Goal: Information Seeking & Learning: Learn about a topic

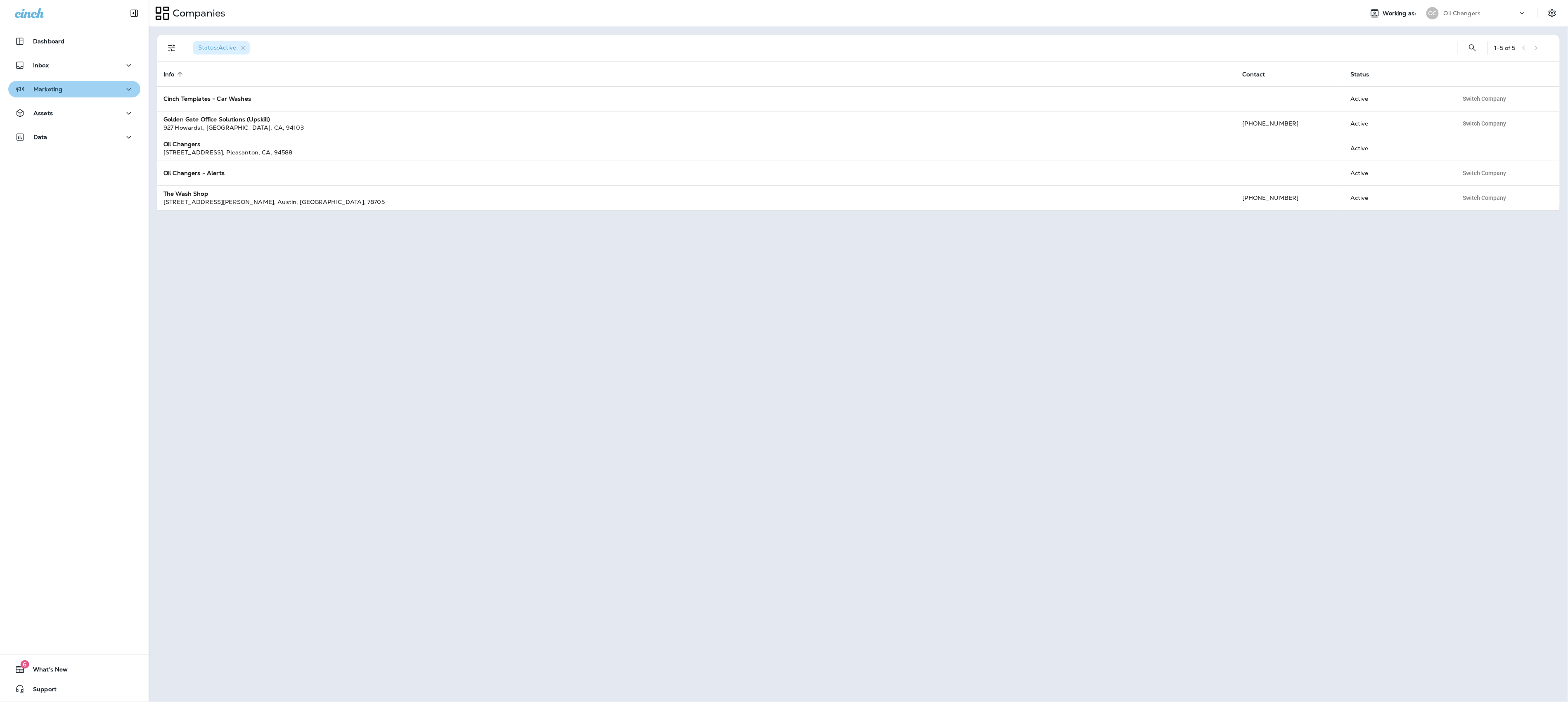
click at [101, 94] on button "Marketing" at bounding box center [75, 89] width 132 height 16
click at [93, 179] on div "Assets" at bounding box center [75, 177] width 119 height 11
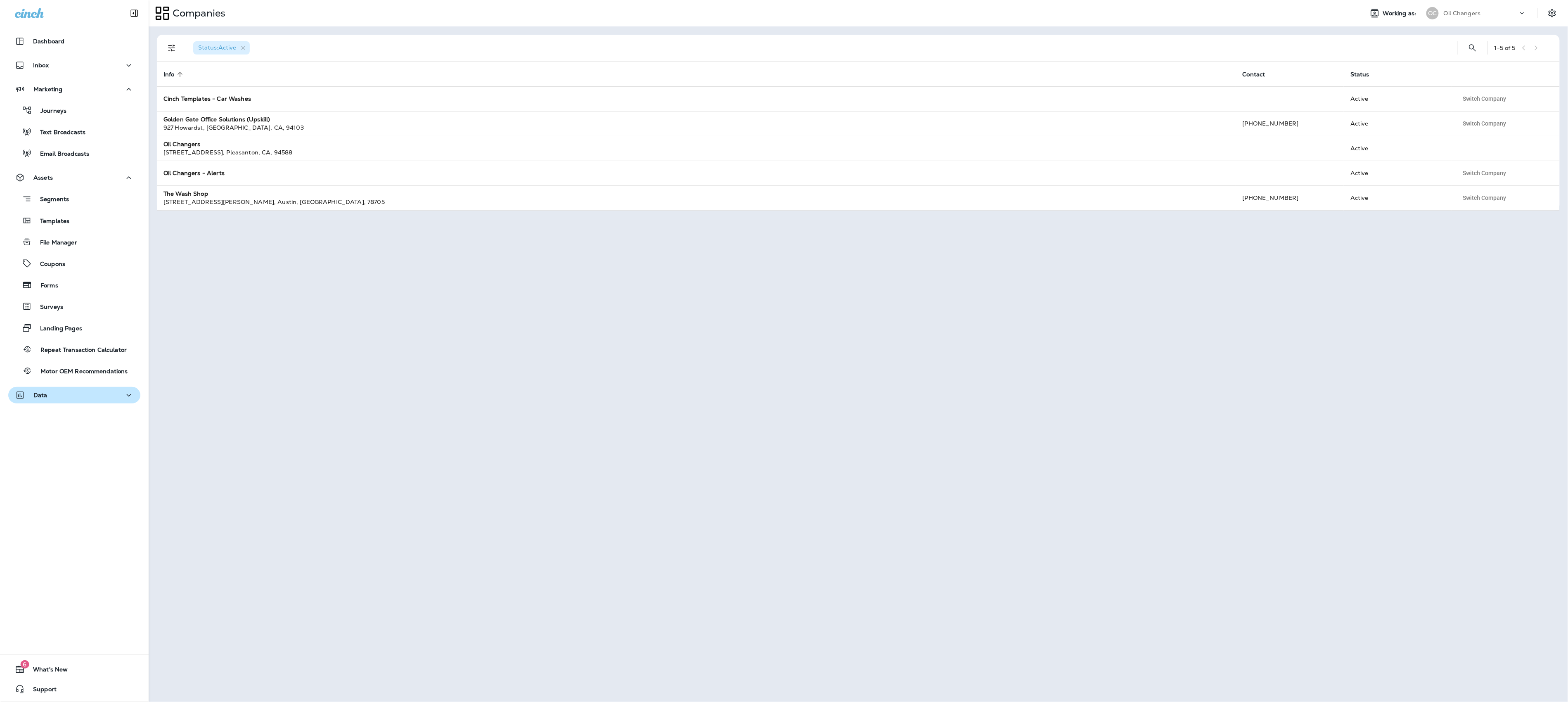
click at [115, 403] on button "Data" at bounding box center [75, 395] width 132 height 16
click at [75, 109] on div "Journeys" at bounding box center [74, 110] width 125 height 12
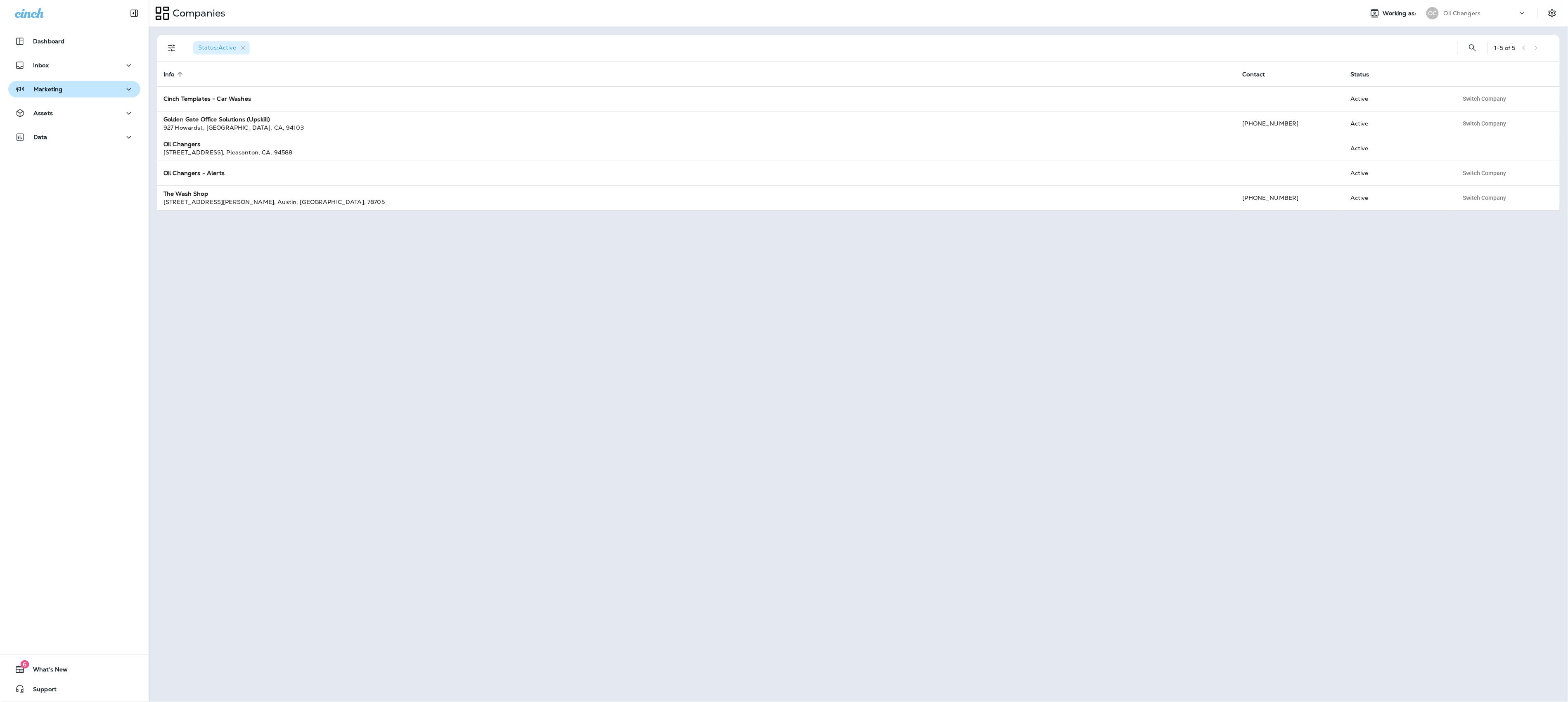
click at [112, 86] on div "Marketing" at bounding box center [75, 89] width 119 height 11
click at [1474, 47] on icon "Search Companies" at bounding box center [1472, 47] width 7 height 7
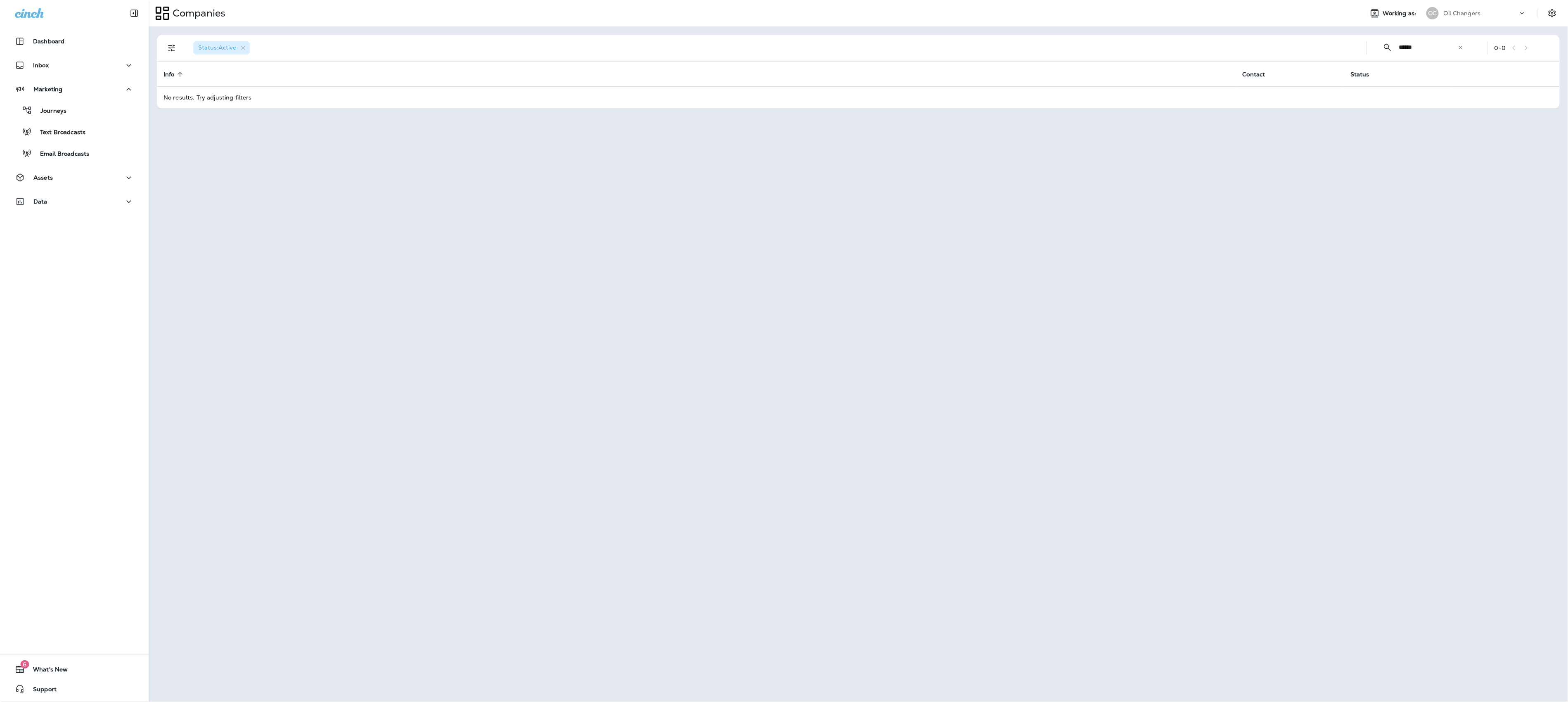
type input "******"
click at [1462, 48] on icon at bounding box center [1461, 48] width 6 height 6
click at [47, 185] on button "Assets" at bounding box center [75, 177] width 132 height 16
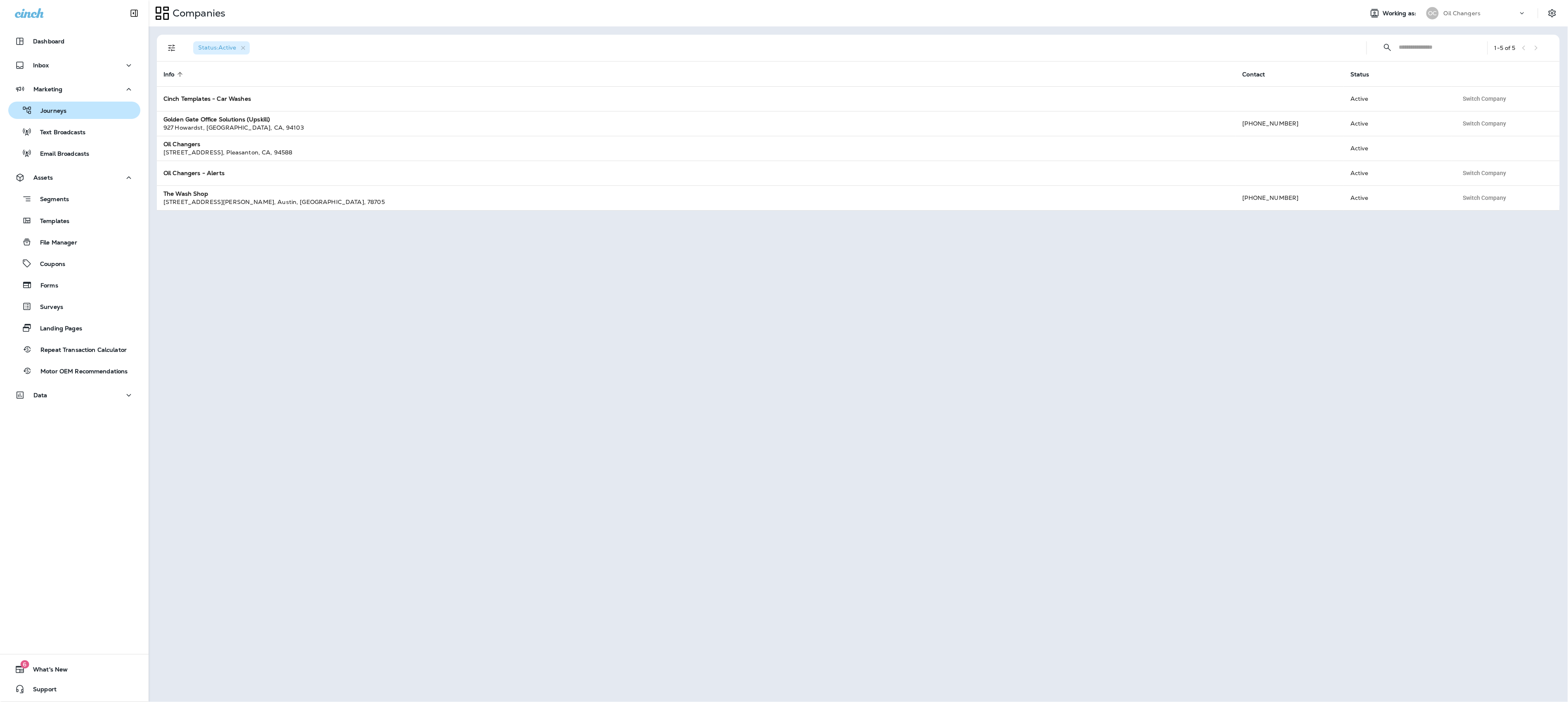
click at [70, 116] on div "Journeys" at bounding box center [74, 110] width 125 height 12
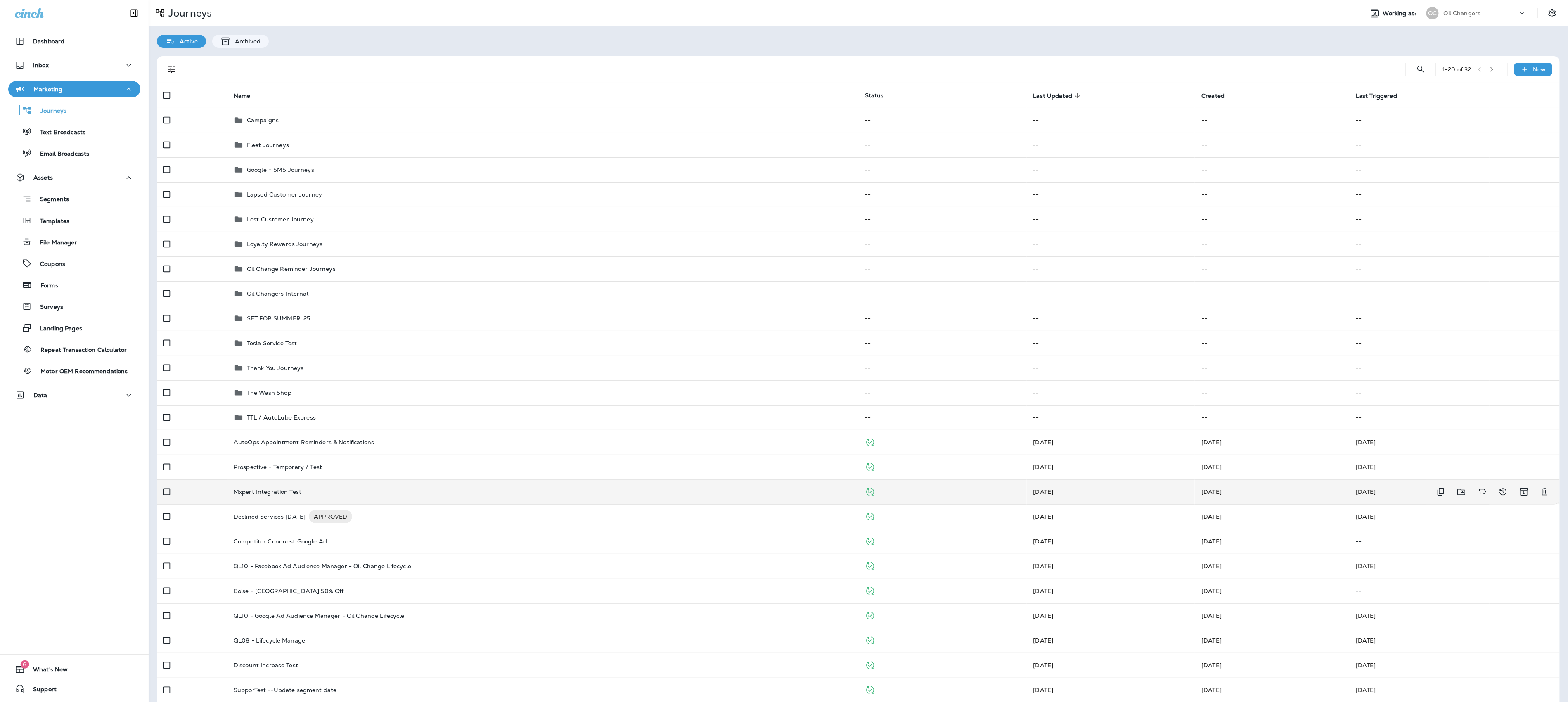
click at [346, 489] on div "Mxpert Integration Test" at bounding box center [543, 491] width 618 height 7
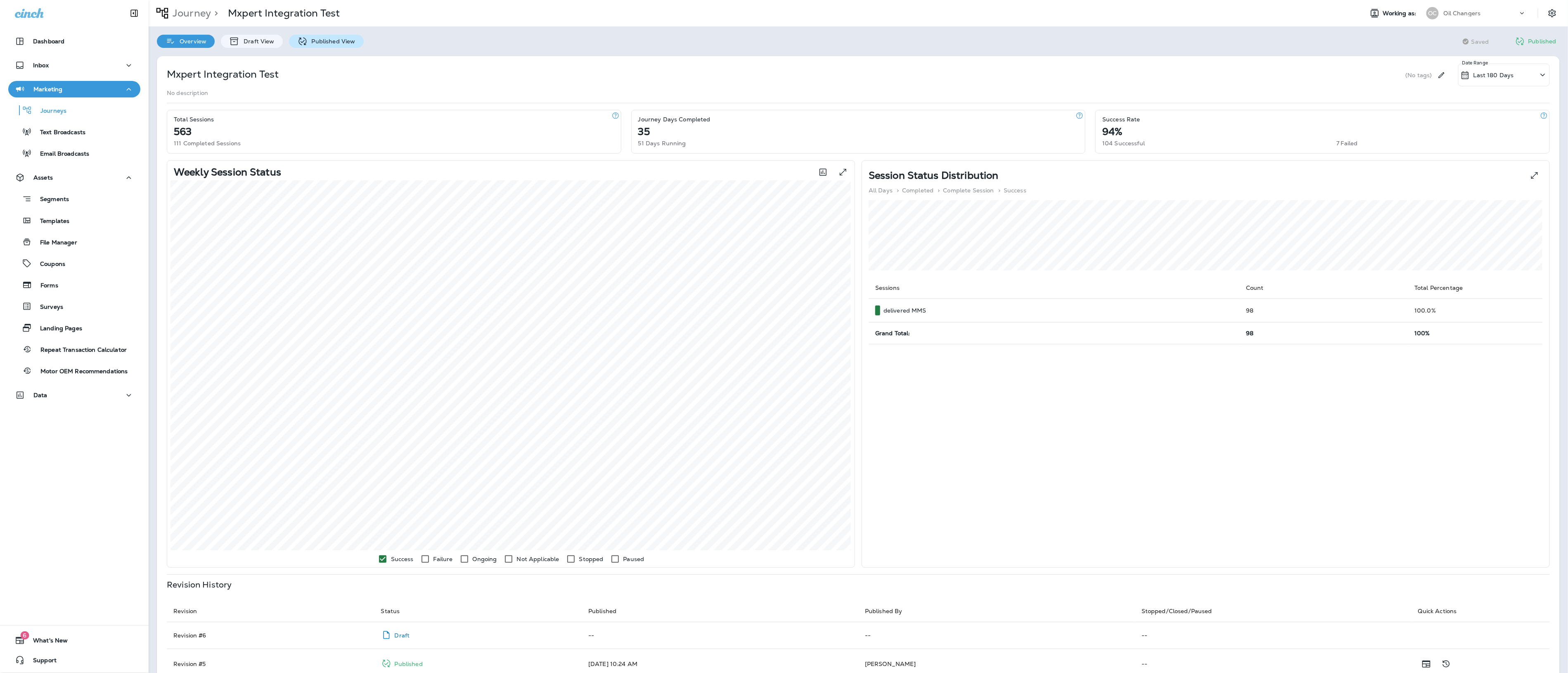
click at [324, 42] on p "Published View" at bounding box center [331, 41] width 48 height 7
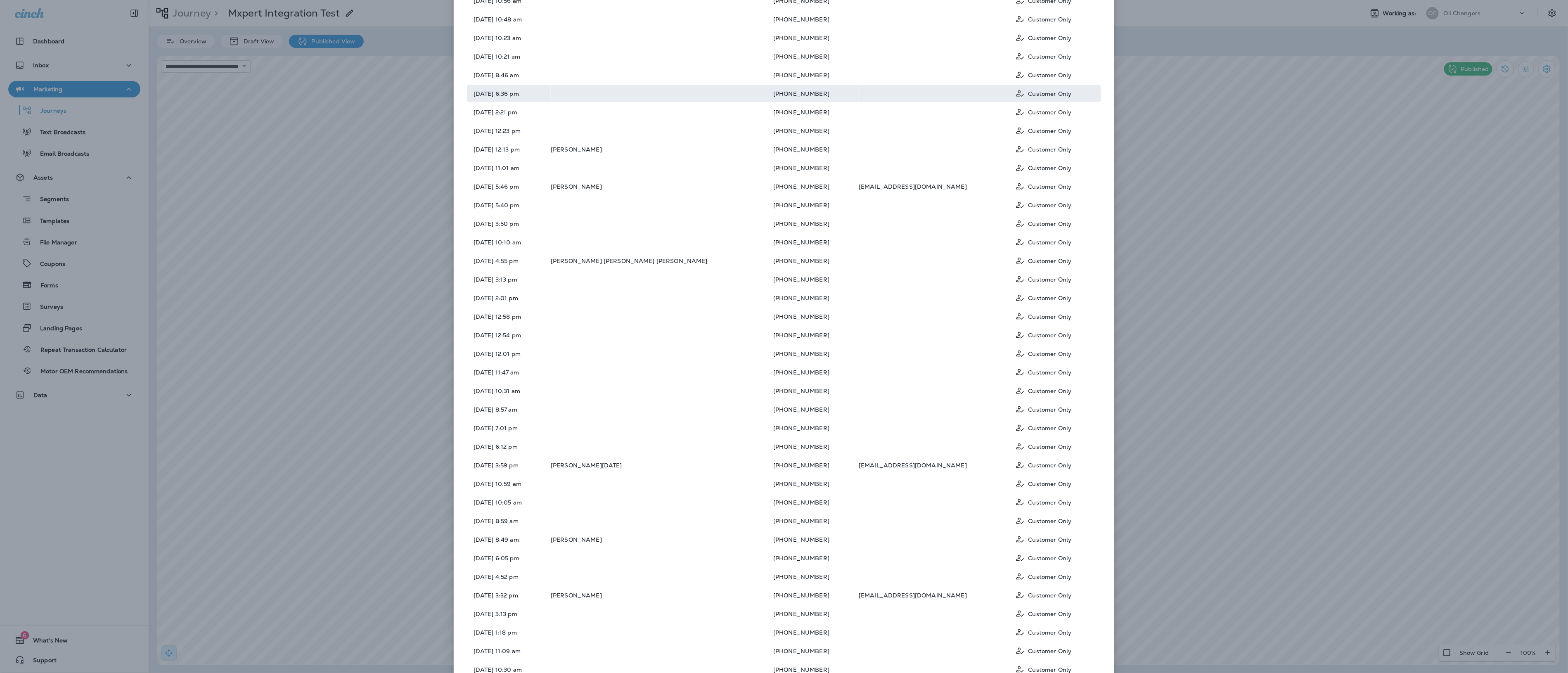
scroll to position [346, 0]
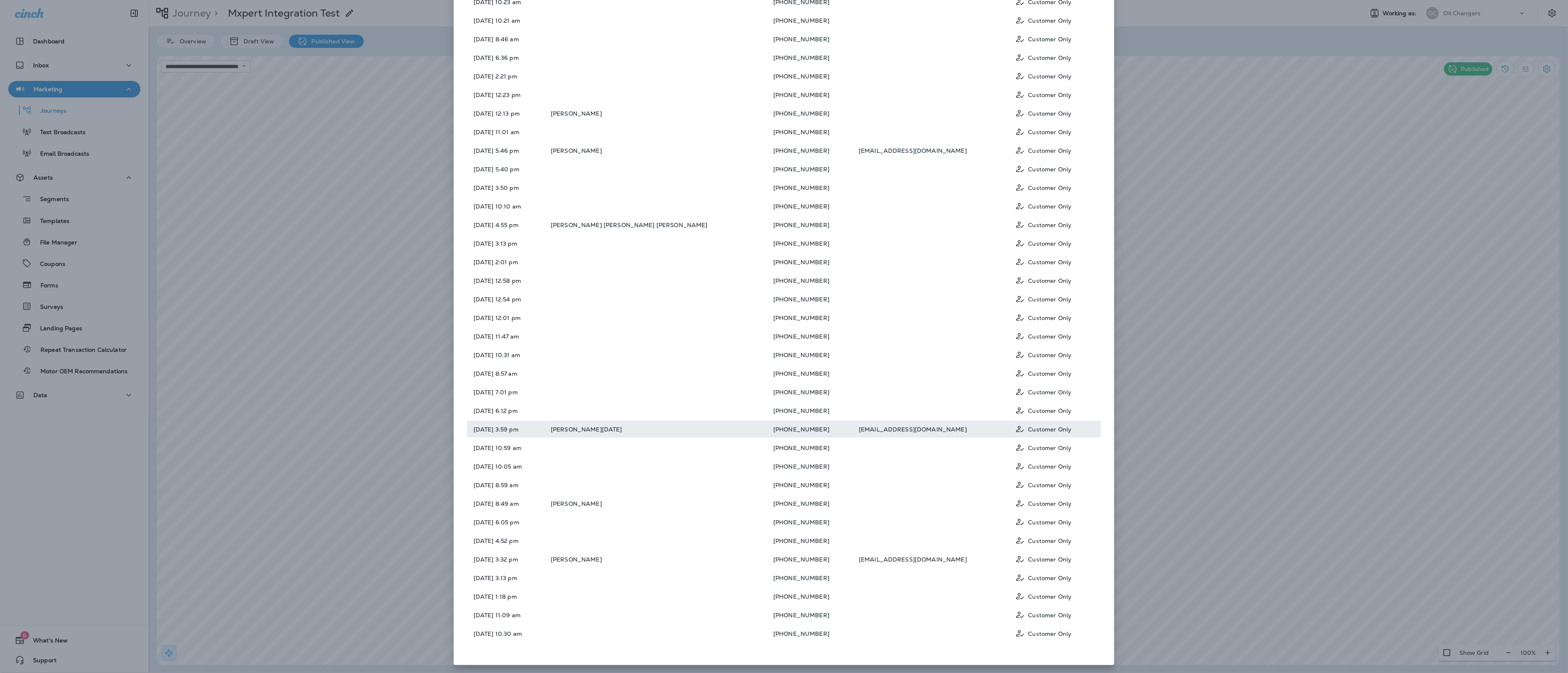
click at [859, 433] on td "[EMAIL_ADDRESS][DOMAIN_NAME]" at bounding box center [936, 430] width 156 height 17
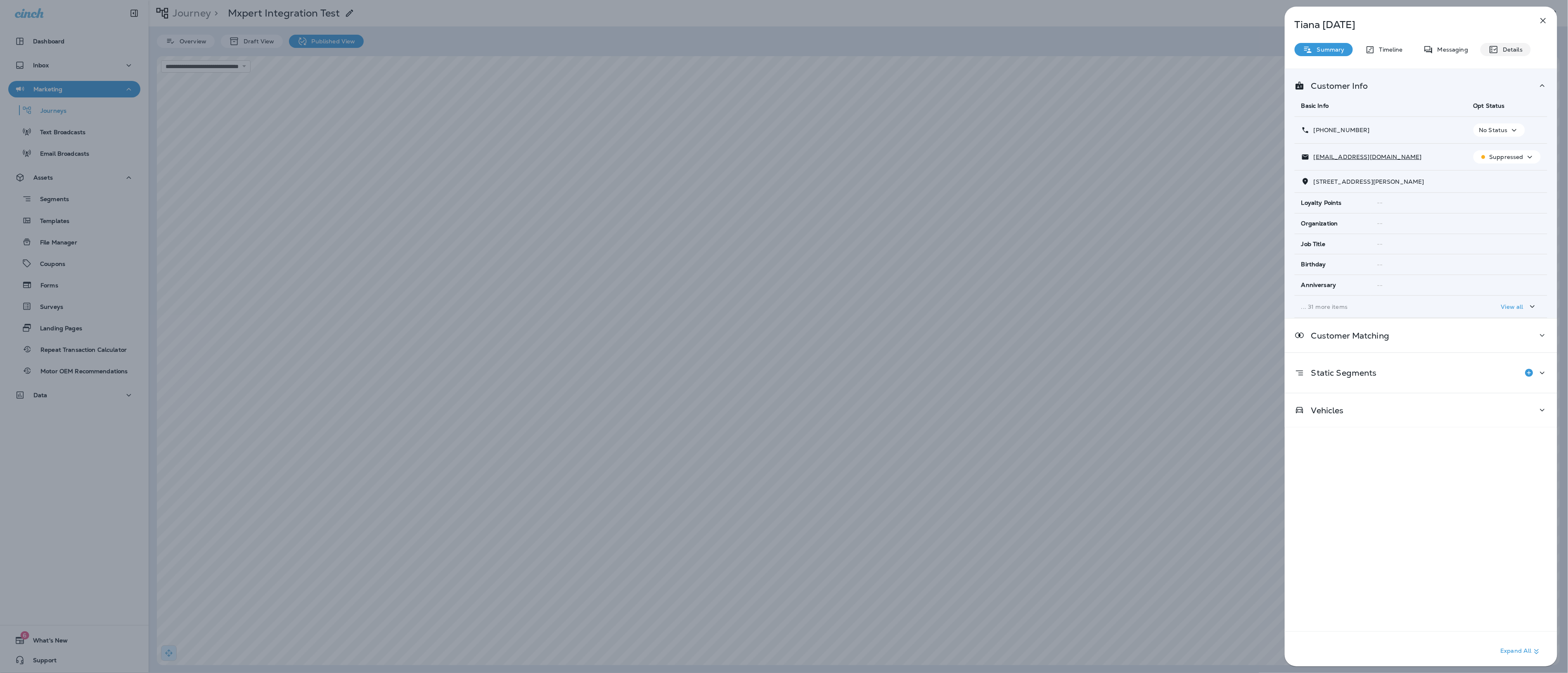
click at [1525, 52] on div "Details" at bounding box center [1506, 50] width 51 height 13
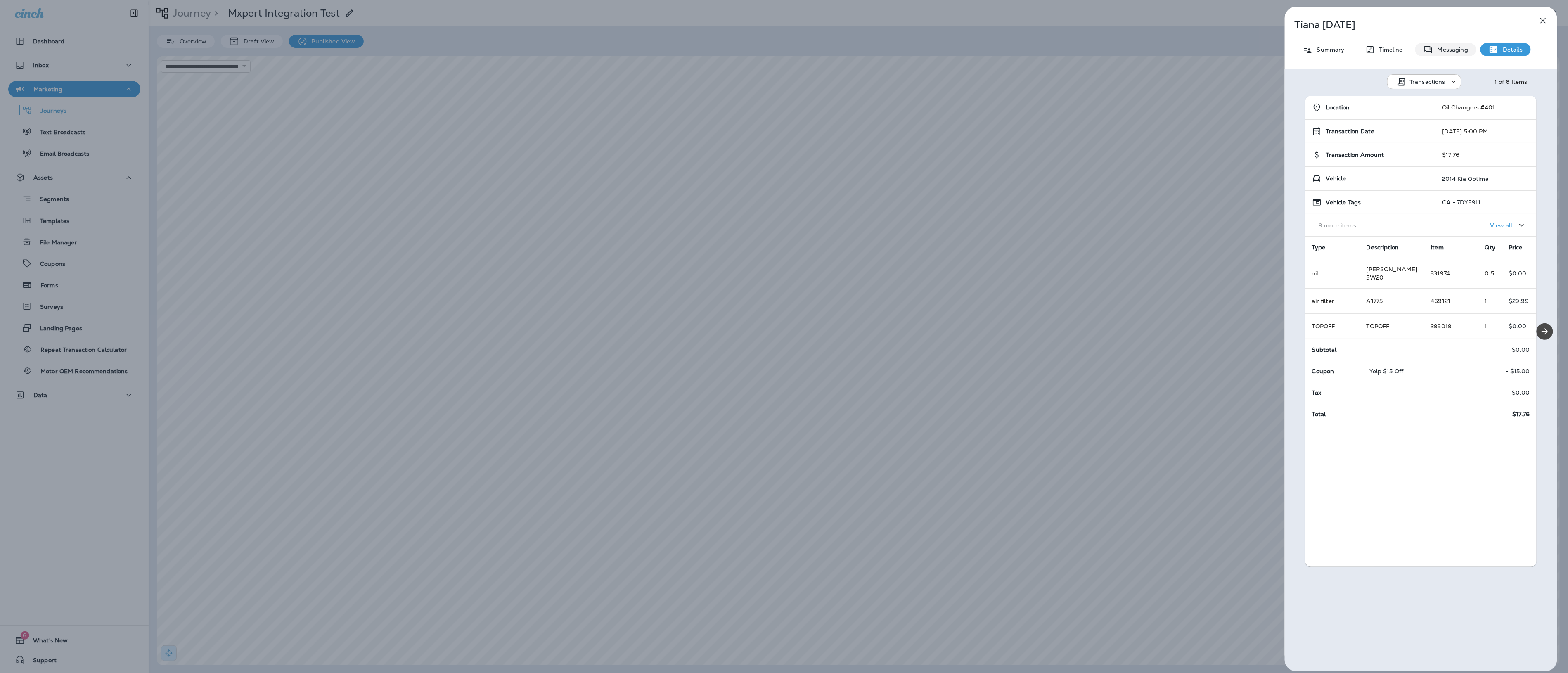
click at [1455, 50] on p "Messaging" at bounding box center [1451, 49] width 34 height 7
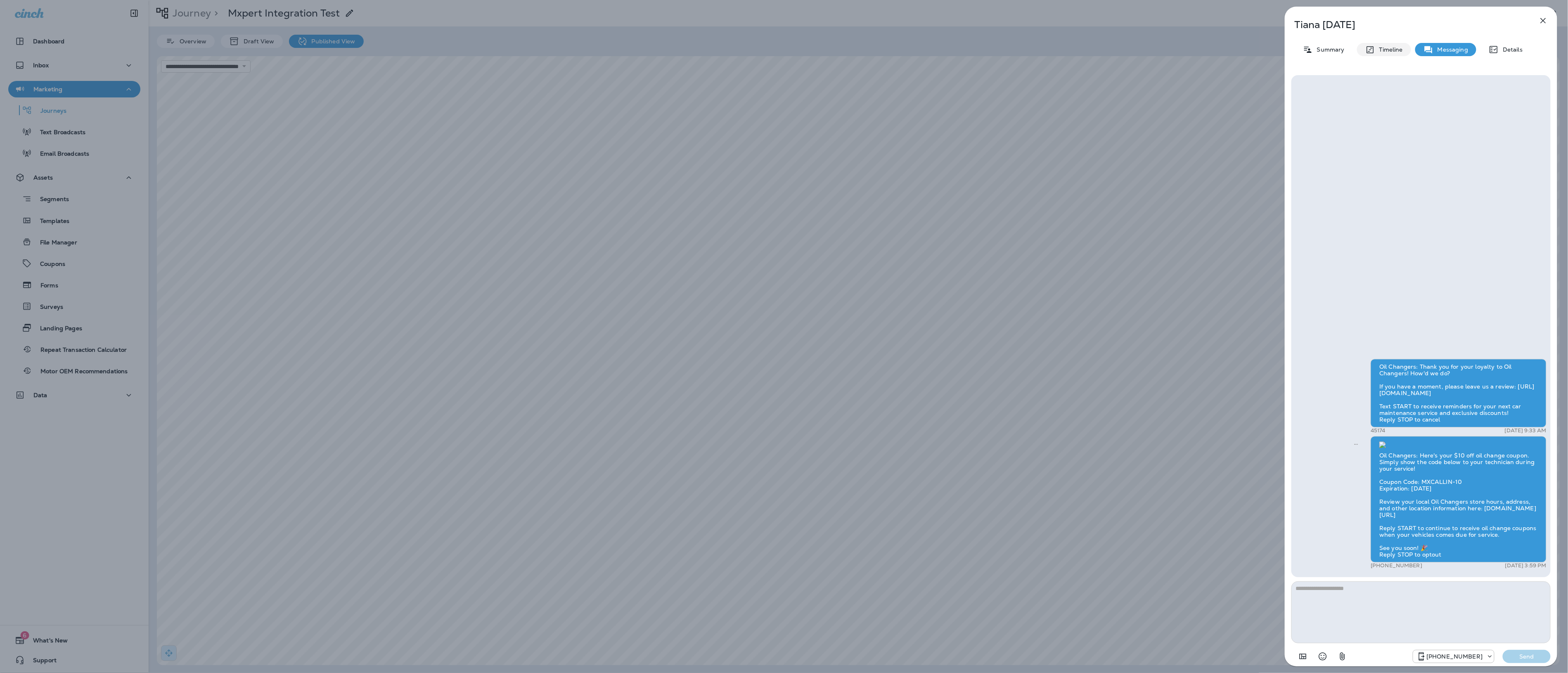
click at [1391, 52] on p "Timeline" at bounding box center [1389, 49] width 28 height 7
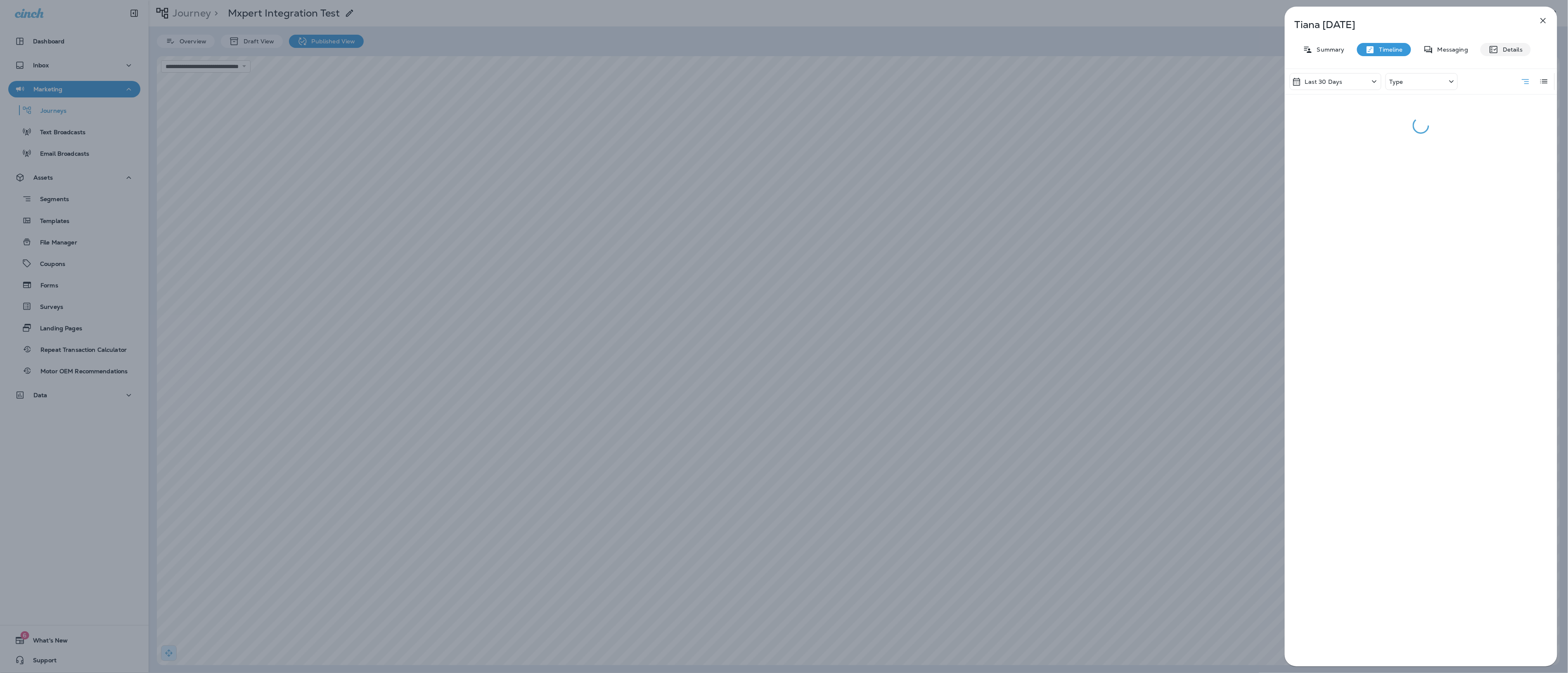
click at [1485, 51] on div "Details" at bounding box center [1506, 50] width 51 height 13
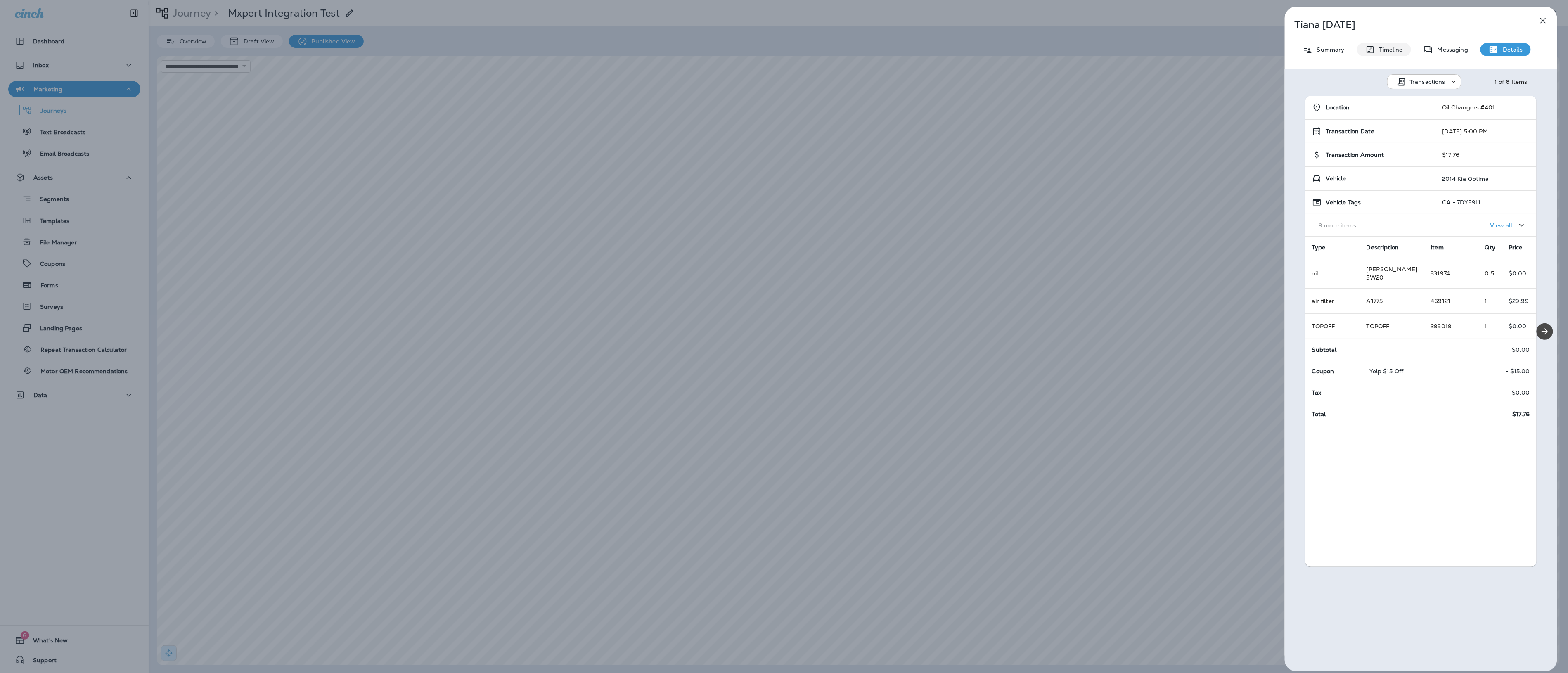
click at [1383, 52] on p "Timeline" at bounding box center [1389, 49] width 28 height 7
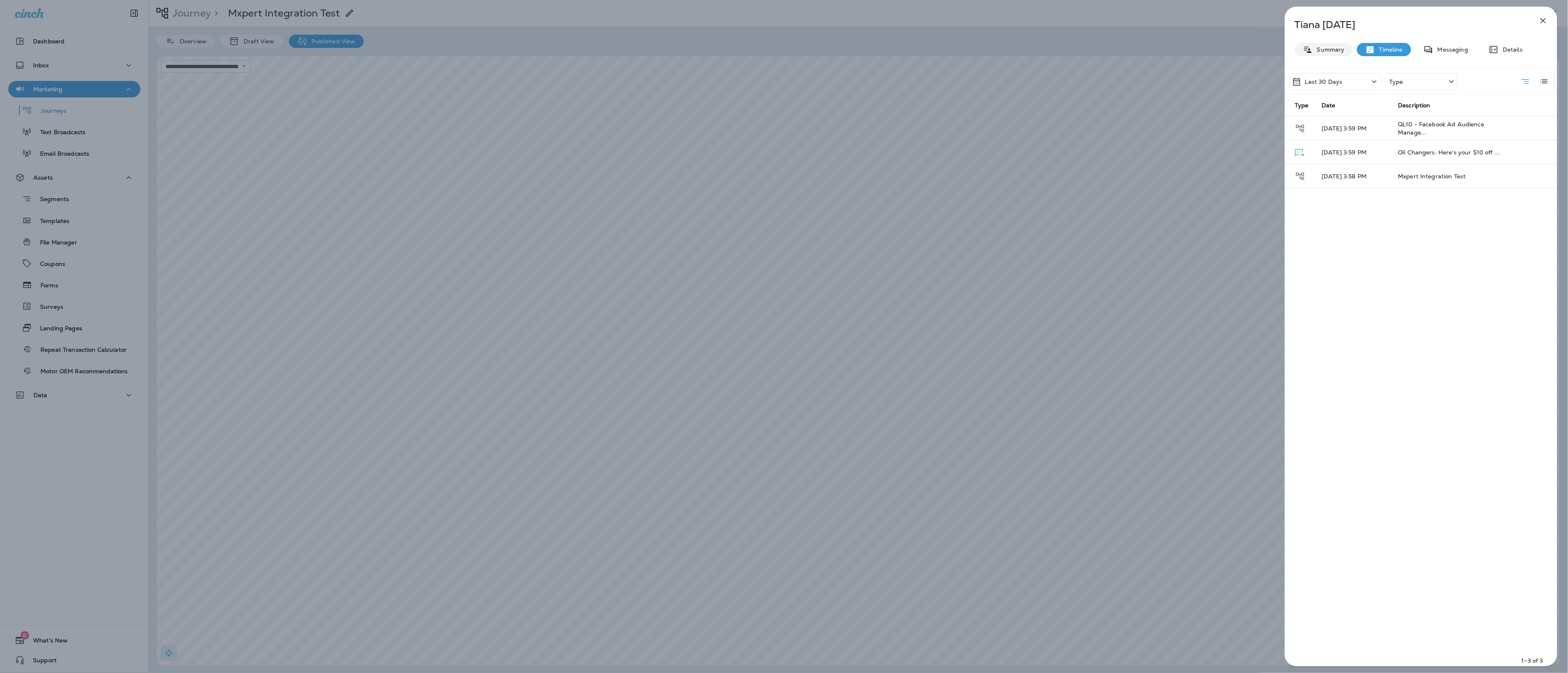
click at [1341, 48] on p "Summary" at bounding box center [1329, 49] width 32 height 7
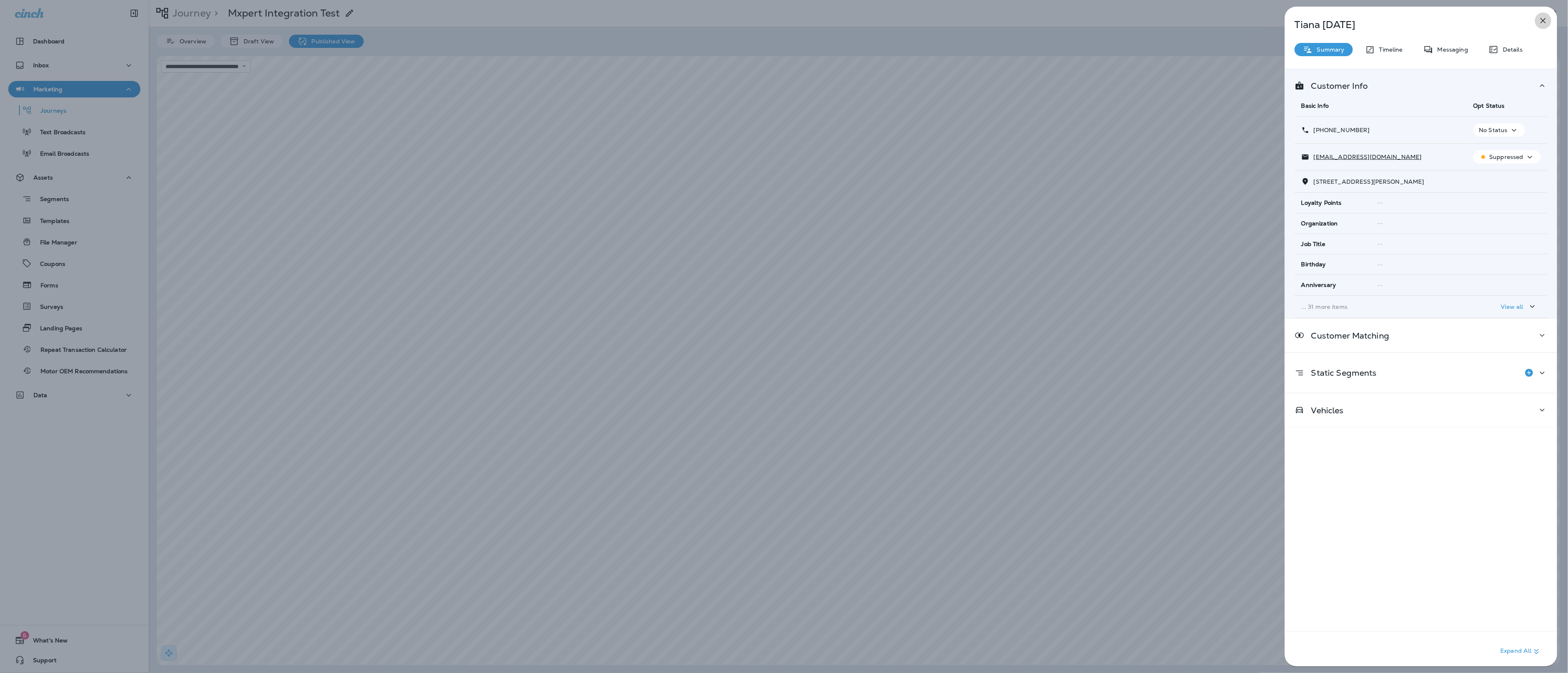
click at [1547, 21] on icon "button" at bounding box center [1543, 20] width 10 height 10
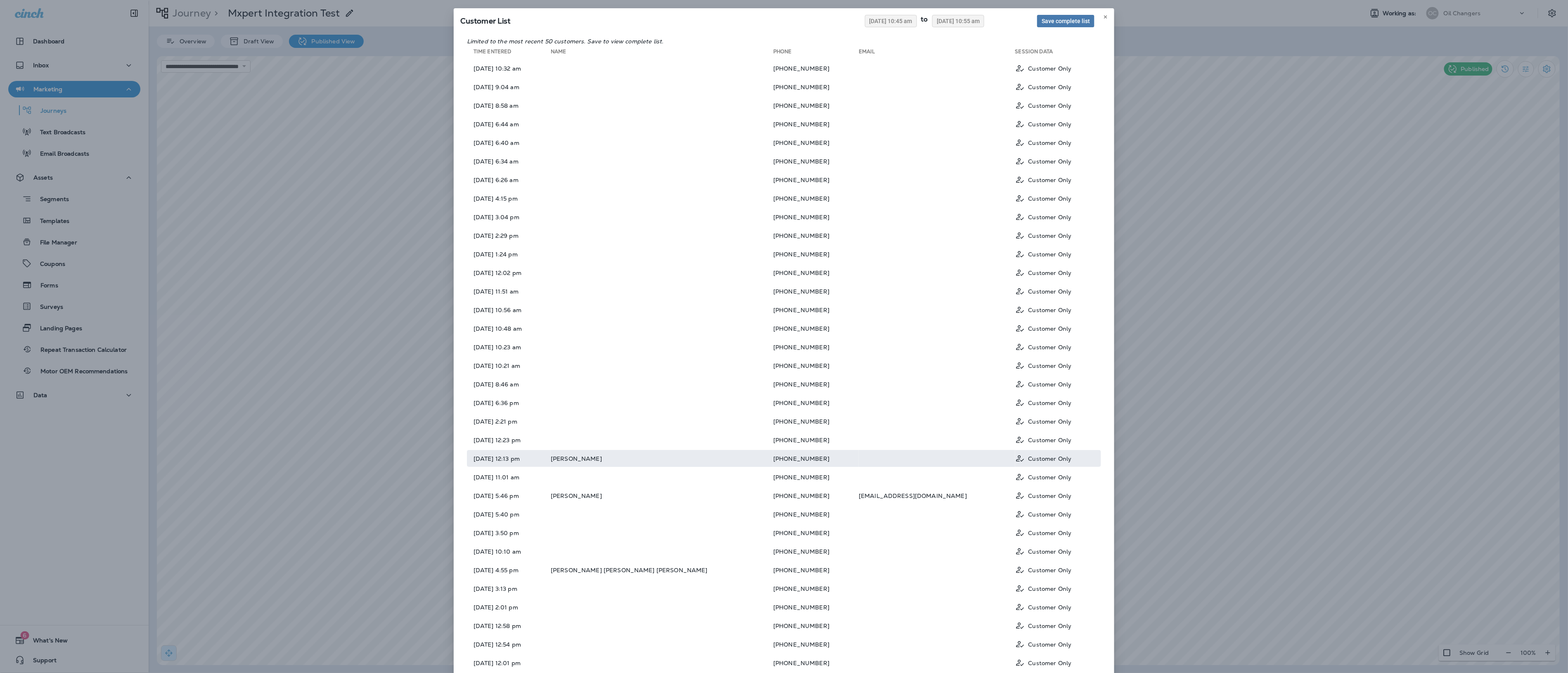
click at [660, 454] on td "[PERSON_NAME]" at bounding box center [661, 459] width 223 height 17
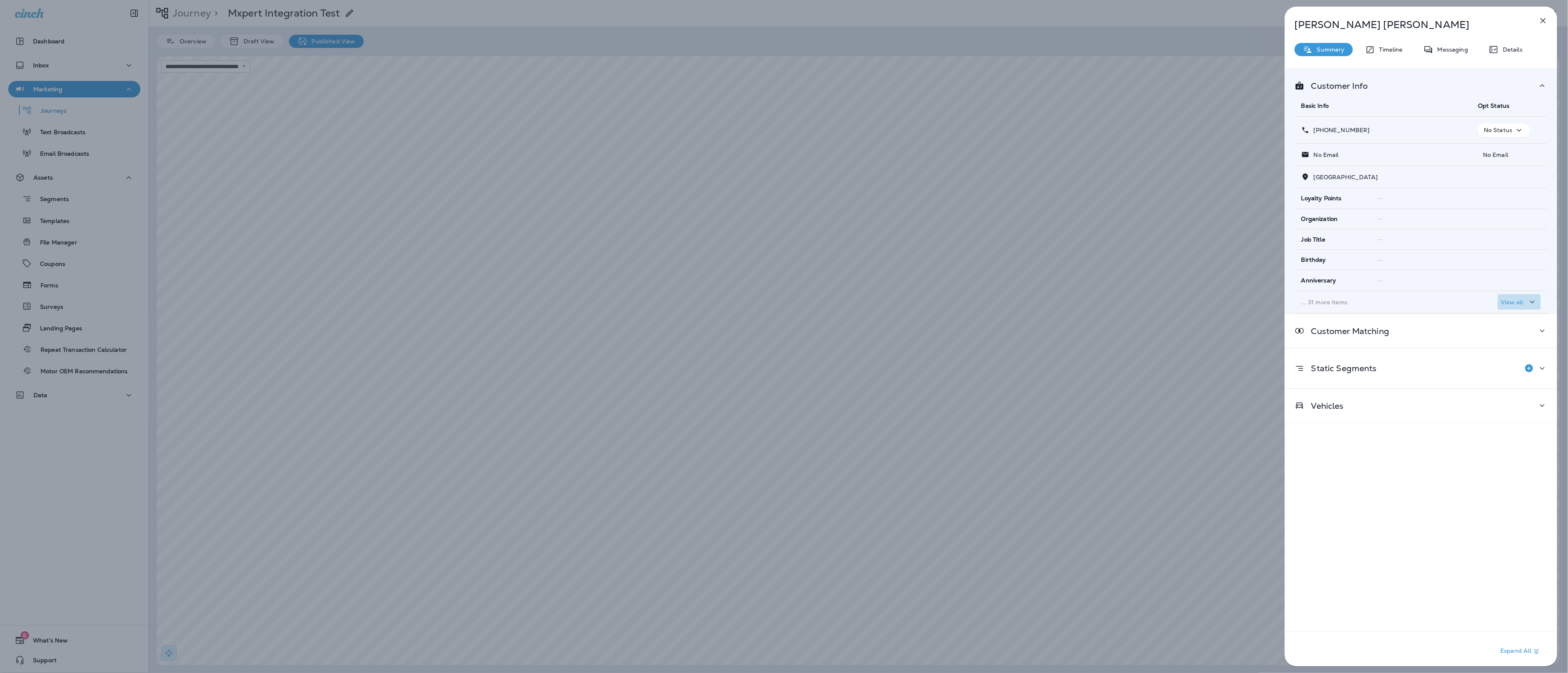
click at [1517, 304] on p "View all" at bounding box center [1512, 302] width 22 height 7
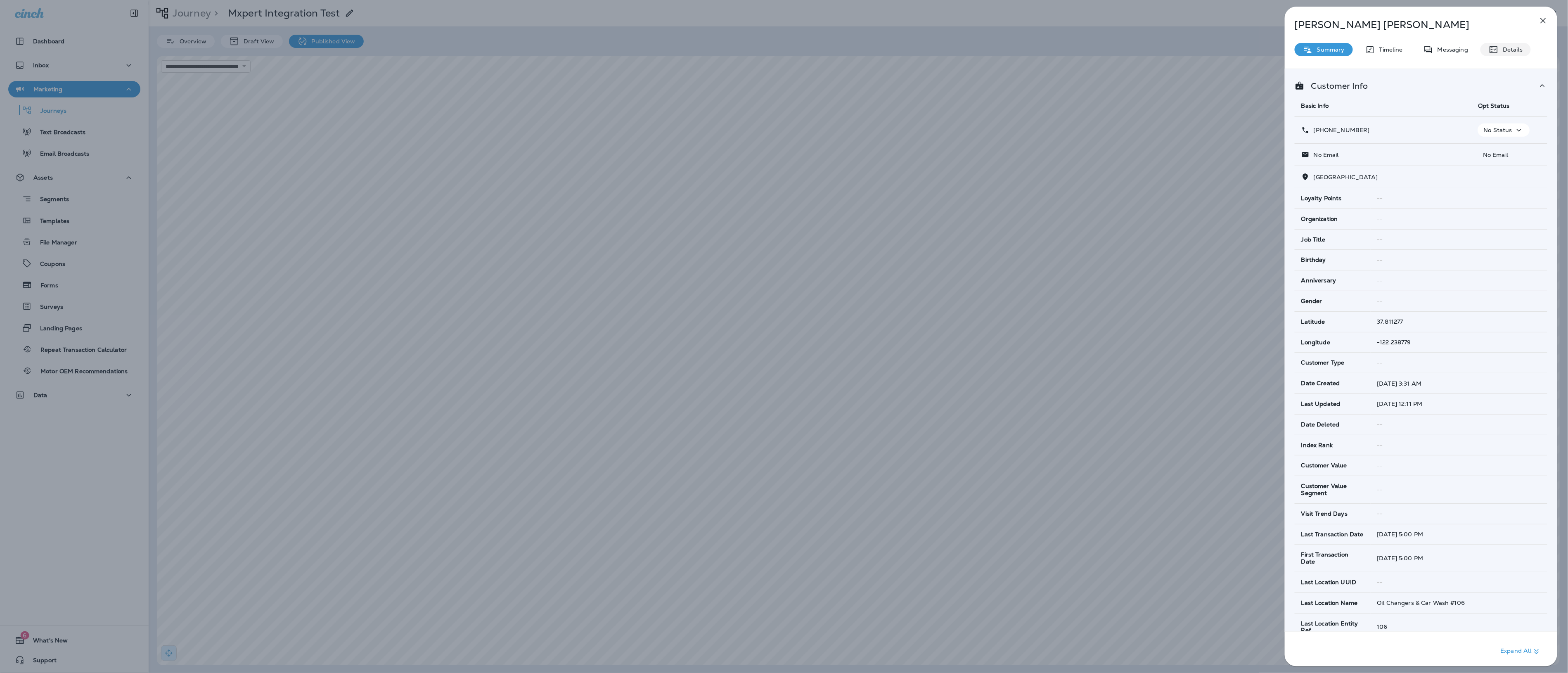
click at [1509, 46] on p "Details" at bounding box center [1511, 49] width 24 height 7
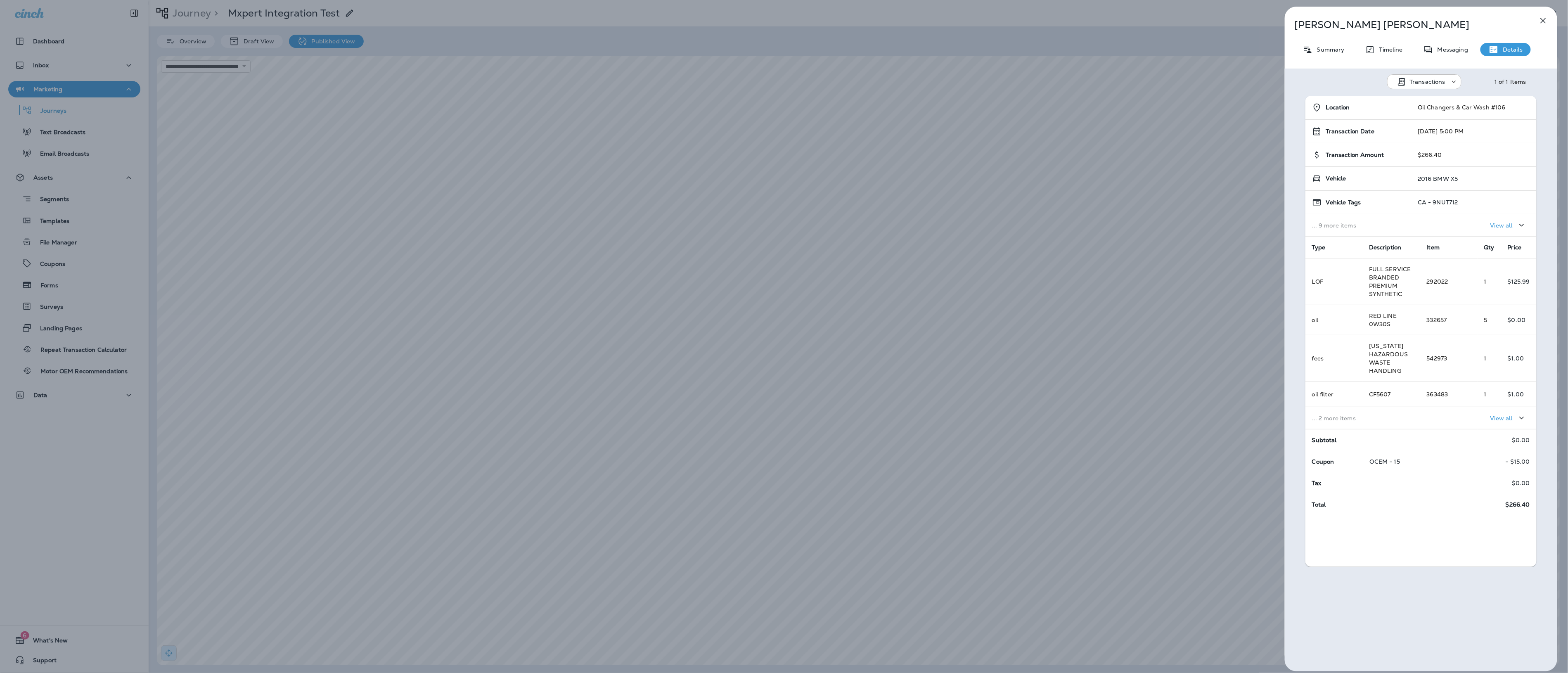
drag, startPoint x: 1053, startPoint y: 449, endPoint x: 1059, endPoint y: 445, distance: 7.2
click at [1054, 447] on div "[PERSON_NAME] Summary Timeline Messaging Details Transactions 1 of 1 Items Loca…" at bounding box center [784, 336] width 1568 height 673
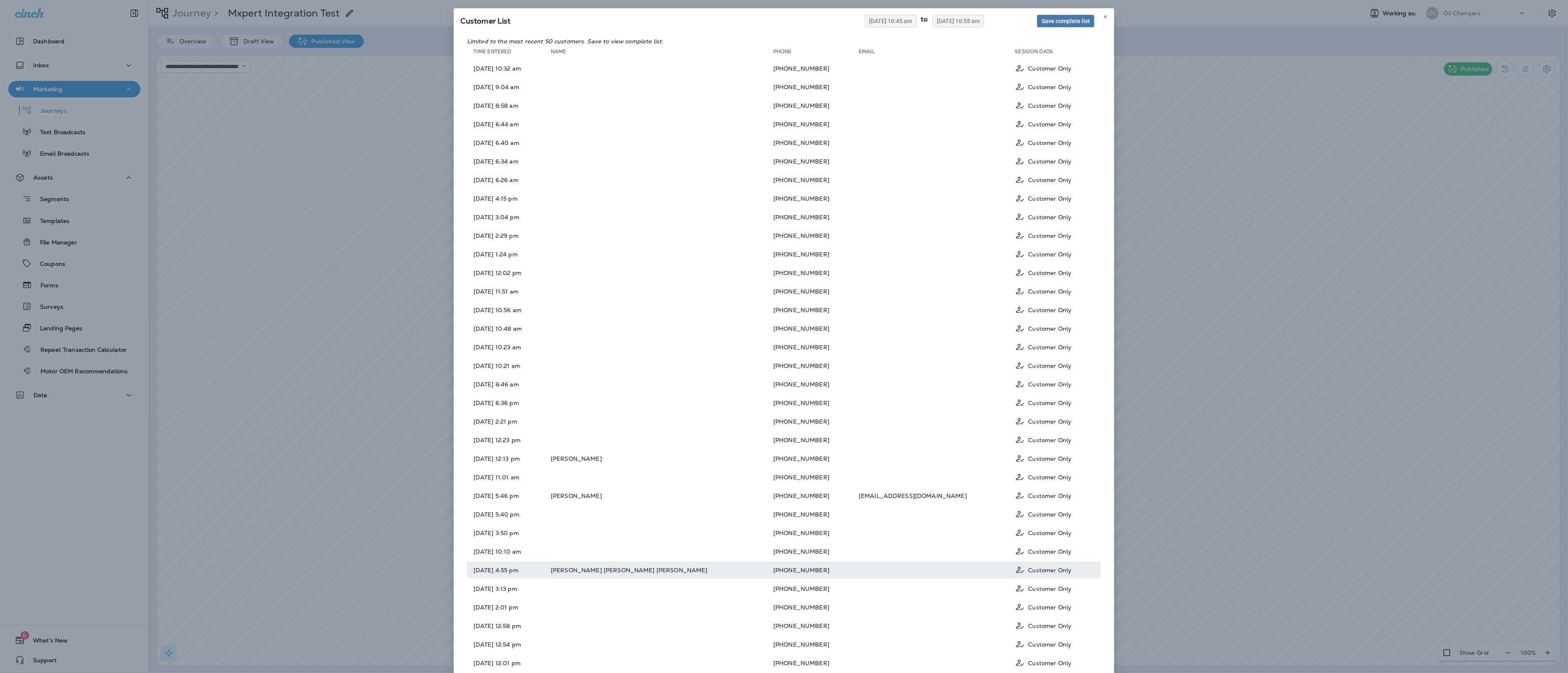
click at [746, 566] on td "[PERSON_NAME] [PERSON_NAME] [PERSON_NAME]" at bounding box center [661, 571] width 223 height 17
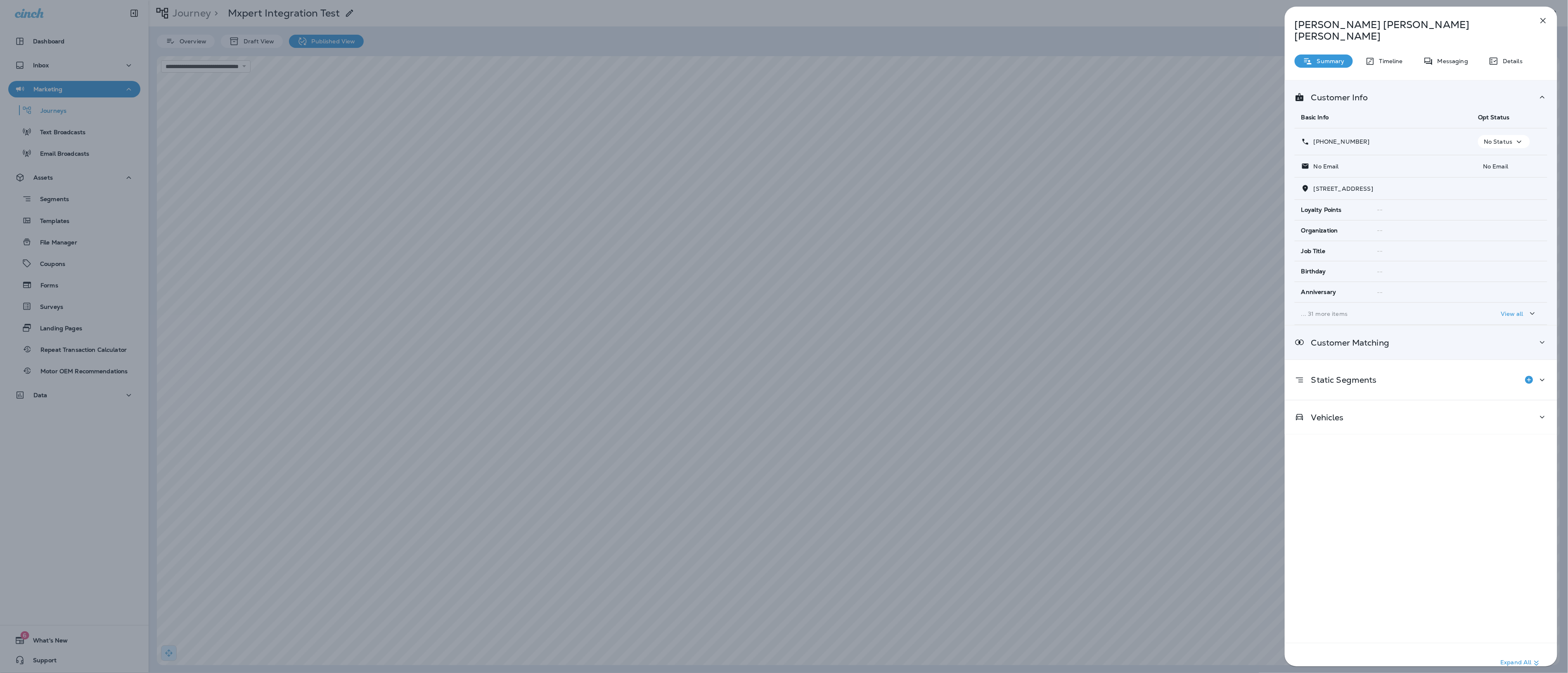
click at [1453, 325] on div "Customer Matching" at bounding box center [1421, 342] width 273 height 34
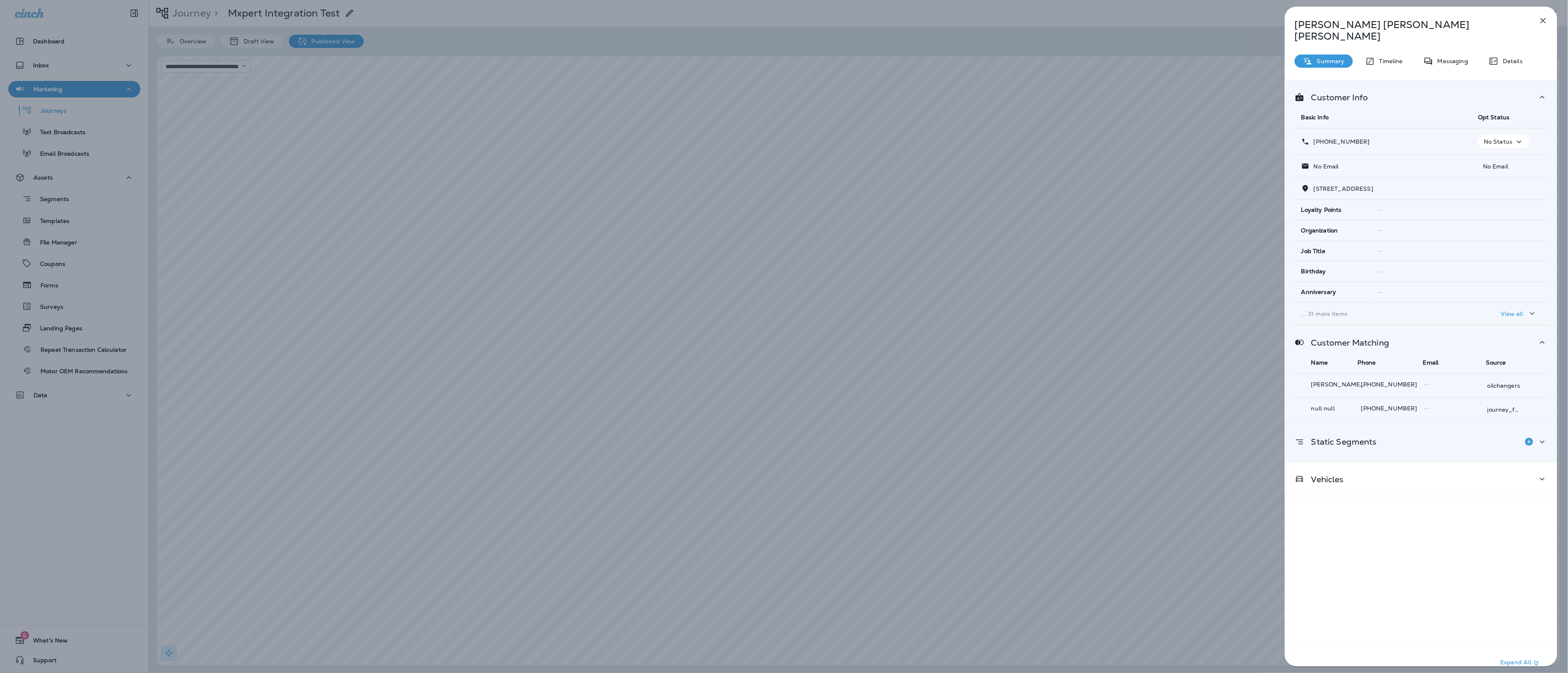
click at [1449, 422] on div "Static Segments" at bounding box center [1421, 441] width 273 height 39
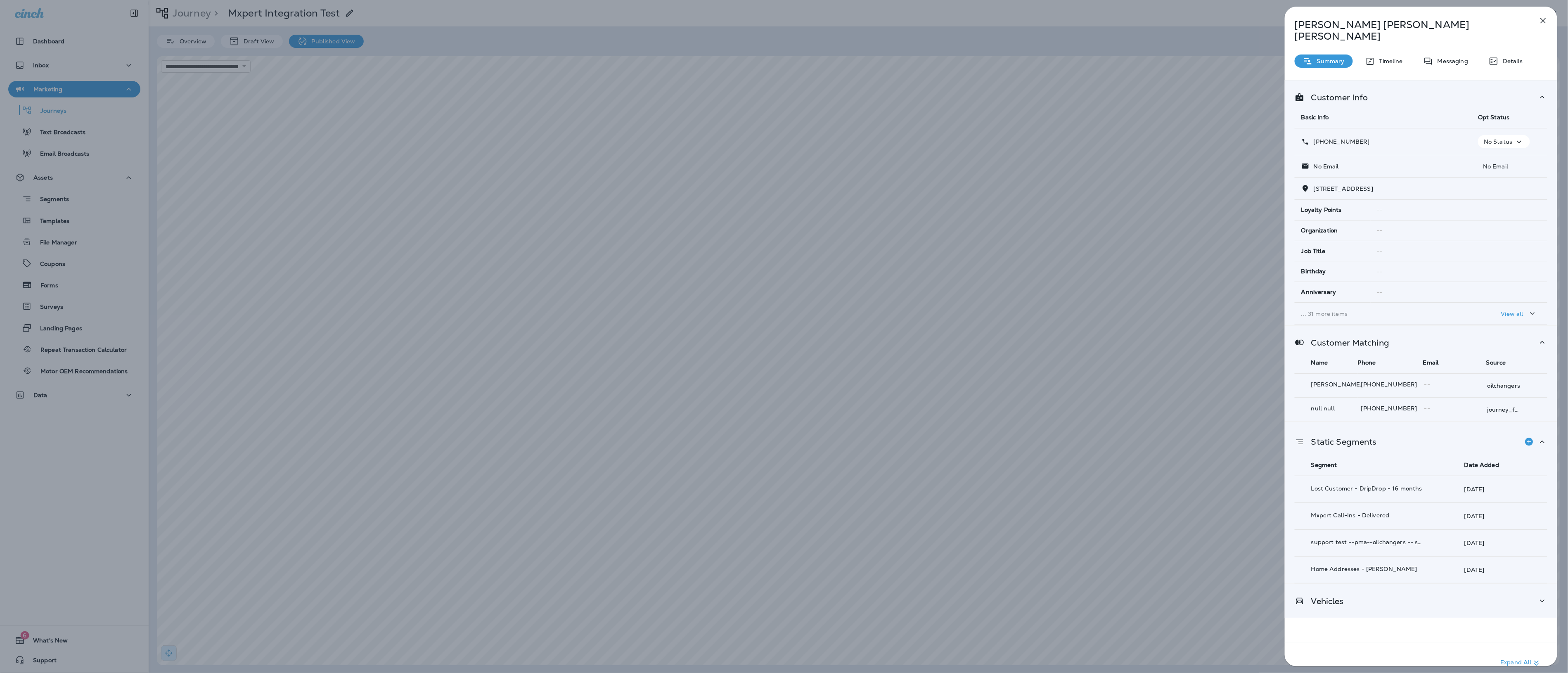
click at [1401, 595] on div "Vehicles" at bounding box center [1422, 600] width 253 height 11
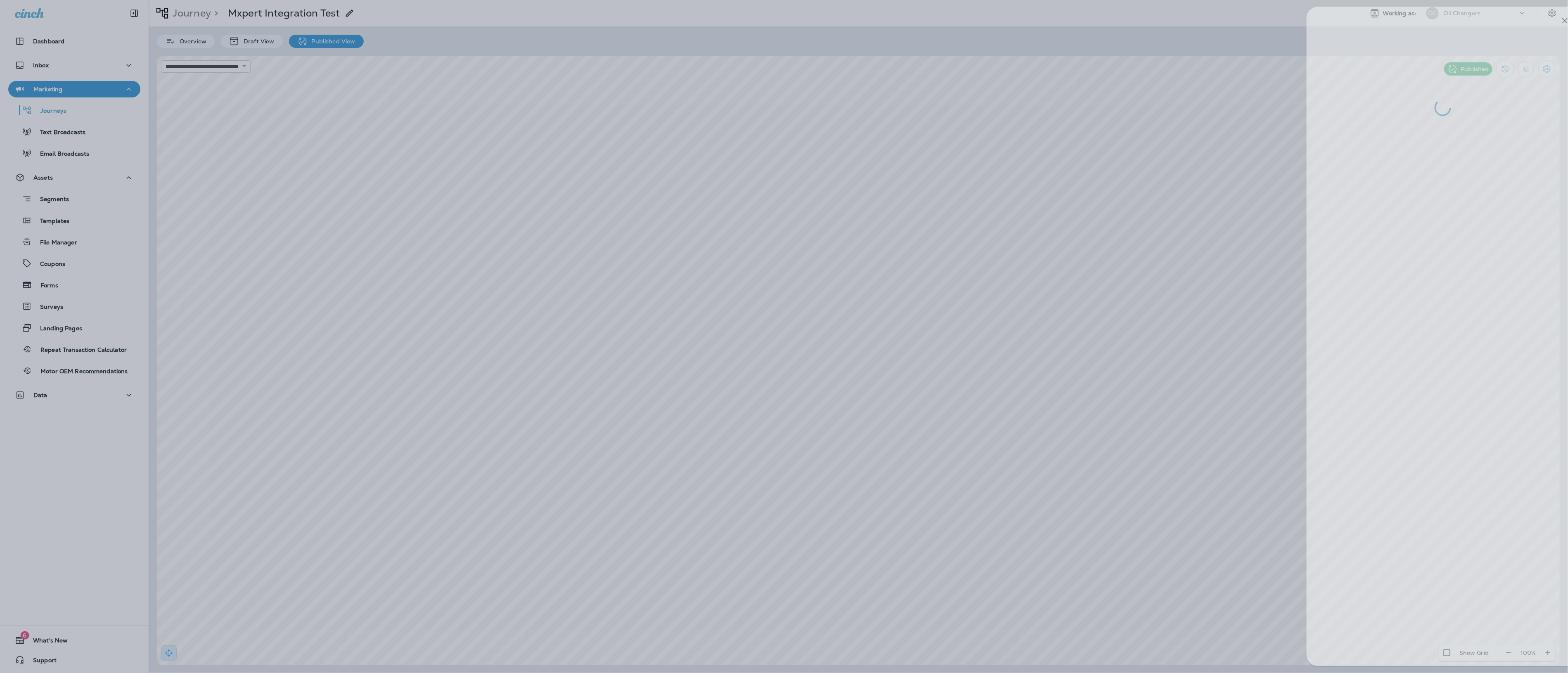
click at [917, 129] on div at bounding box center [806, 336] width 1568 height 673
